Goal: Find specific page/section: Find specific page/section

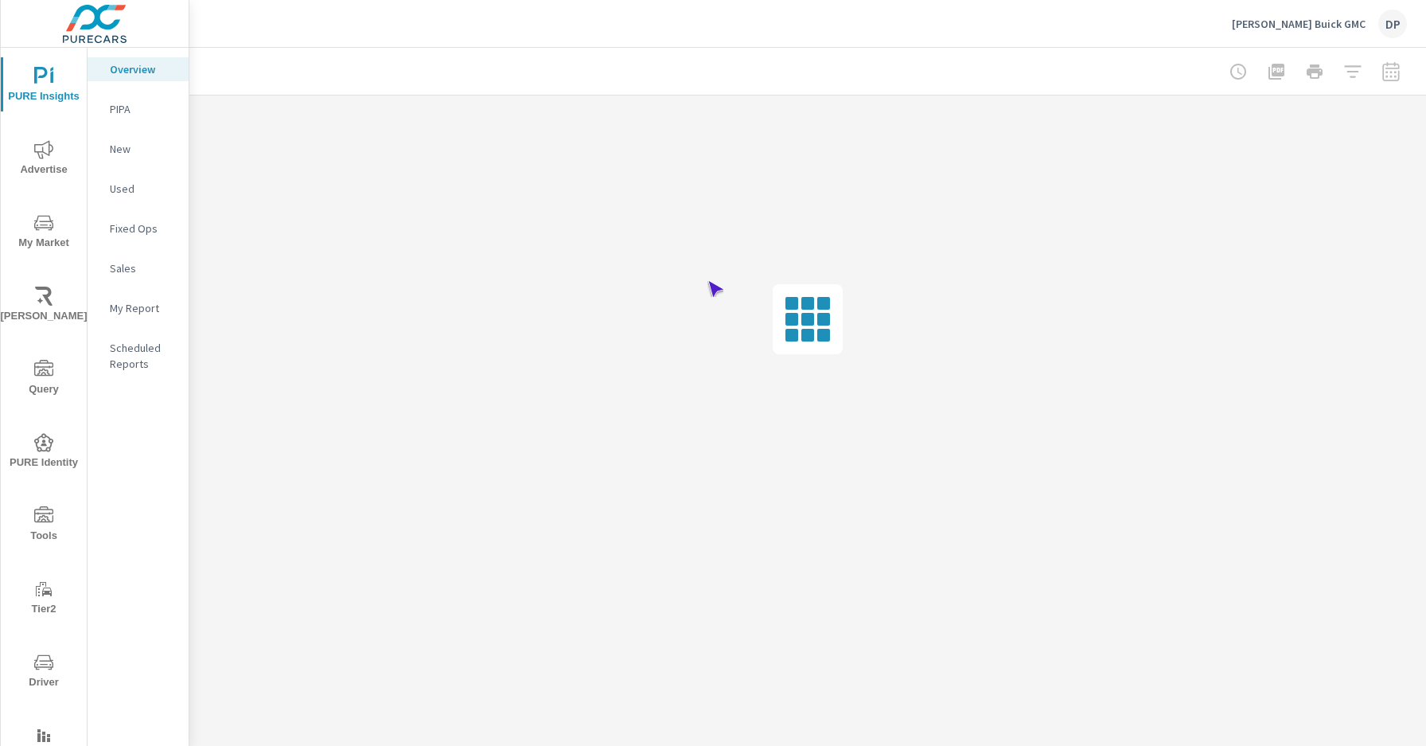
click at [41, 672] on span "Driver" at bounding box center [44, 671] width 76 height 39
